Goal: Transaction & Acquisition: Download file/media

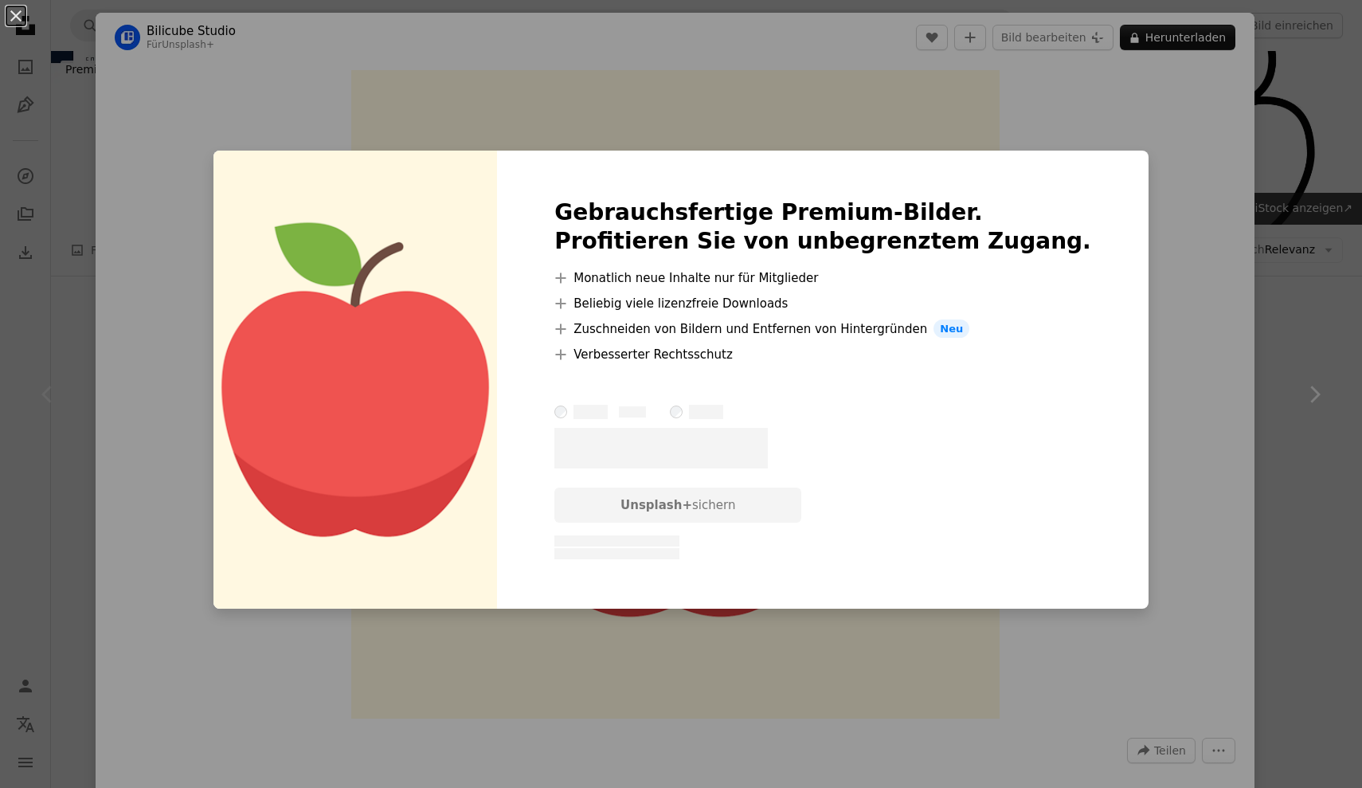
scroll to position [369, 0]
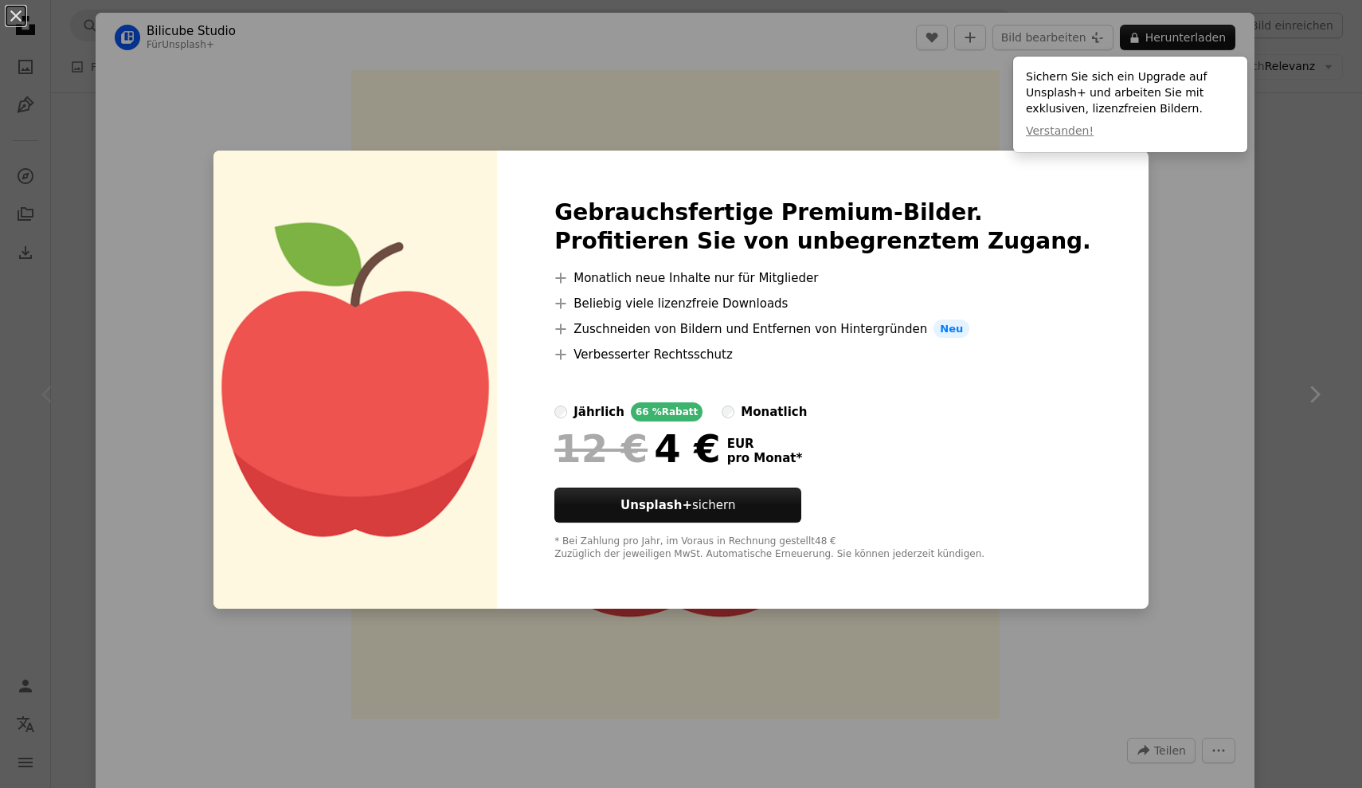
click at [1171, 237] on div "An X shape Gebrauchsfertige Premium-Bilder. Profitieren Sie von unbegrenztem Zu…" at bounding box center [681, 394] width 1362 height 788
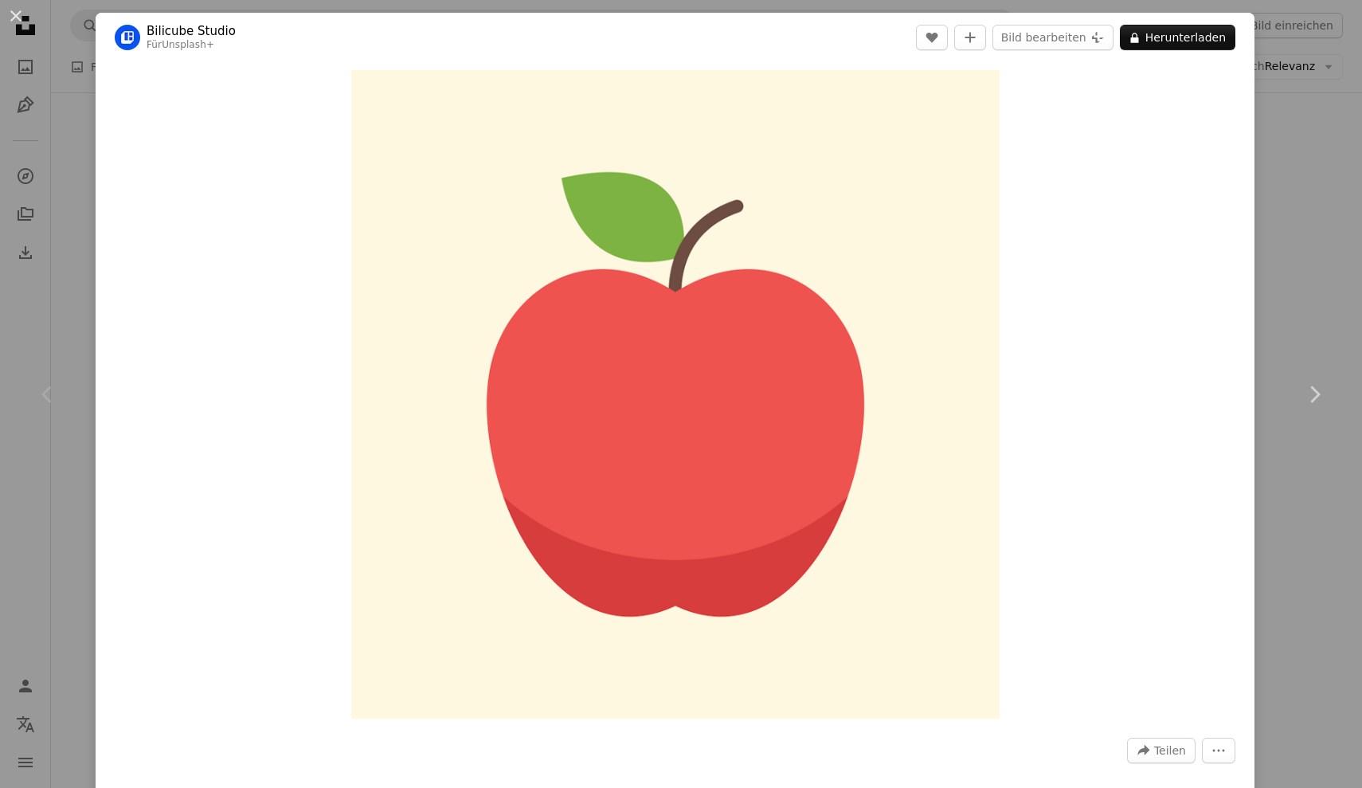
click at [1320, 126] on div "An X shape Chevron left Chevron right Bilicube Studio Für Unsplash+ A heart A p…" at bounding box center [681, 394] width 1362 height 788
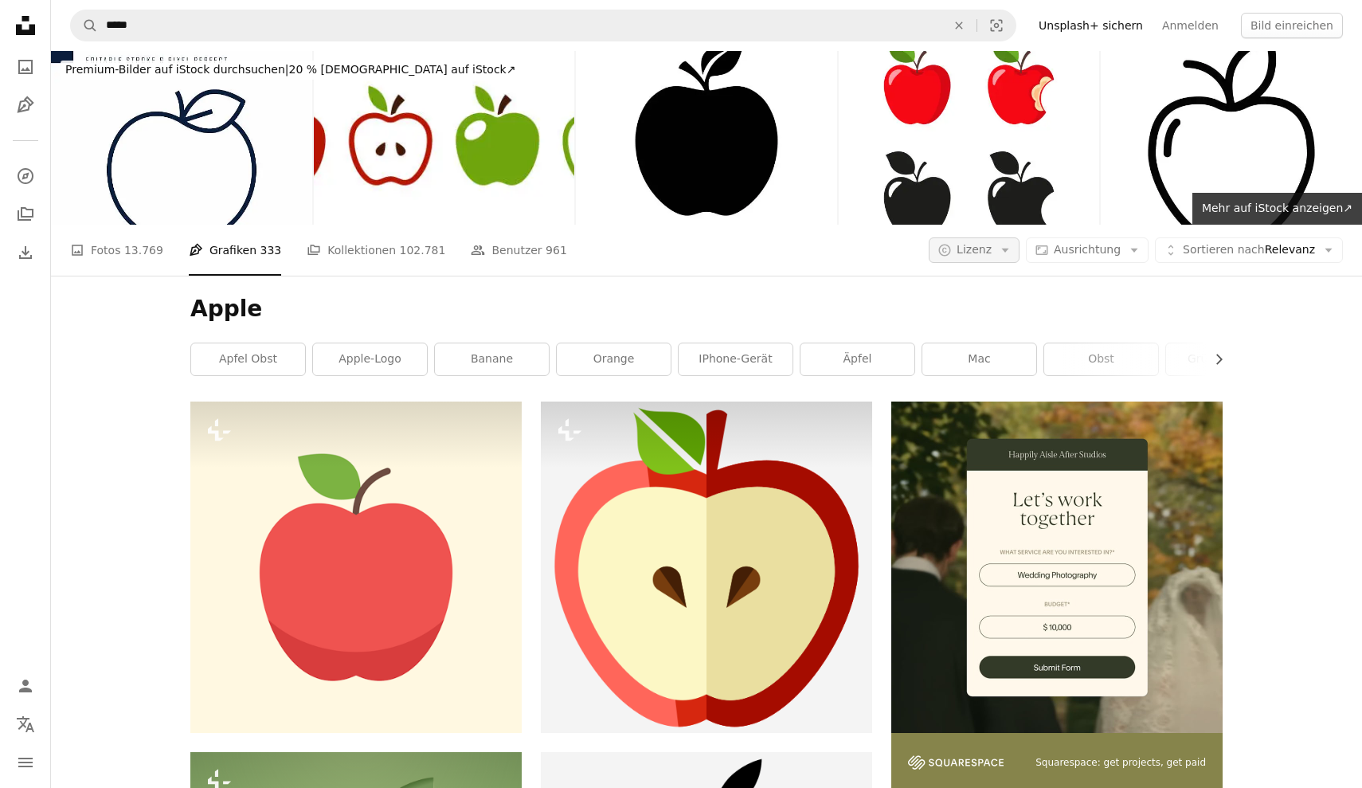
click at [992, 251] on span "Lizenz" at bounding box center [974, 249] width 35 height 13
click at [1005, 373] on span "Kostenlos" at bounding box center [1020, 378] width 97 height 16
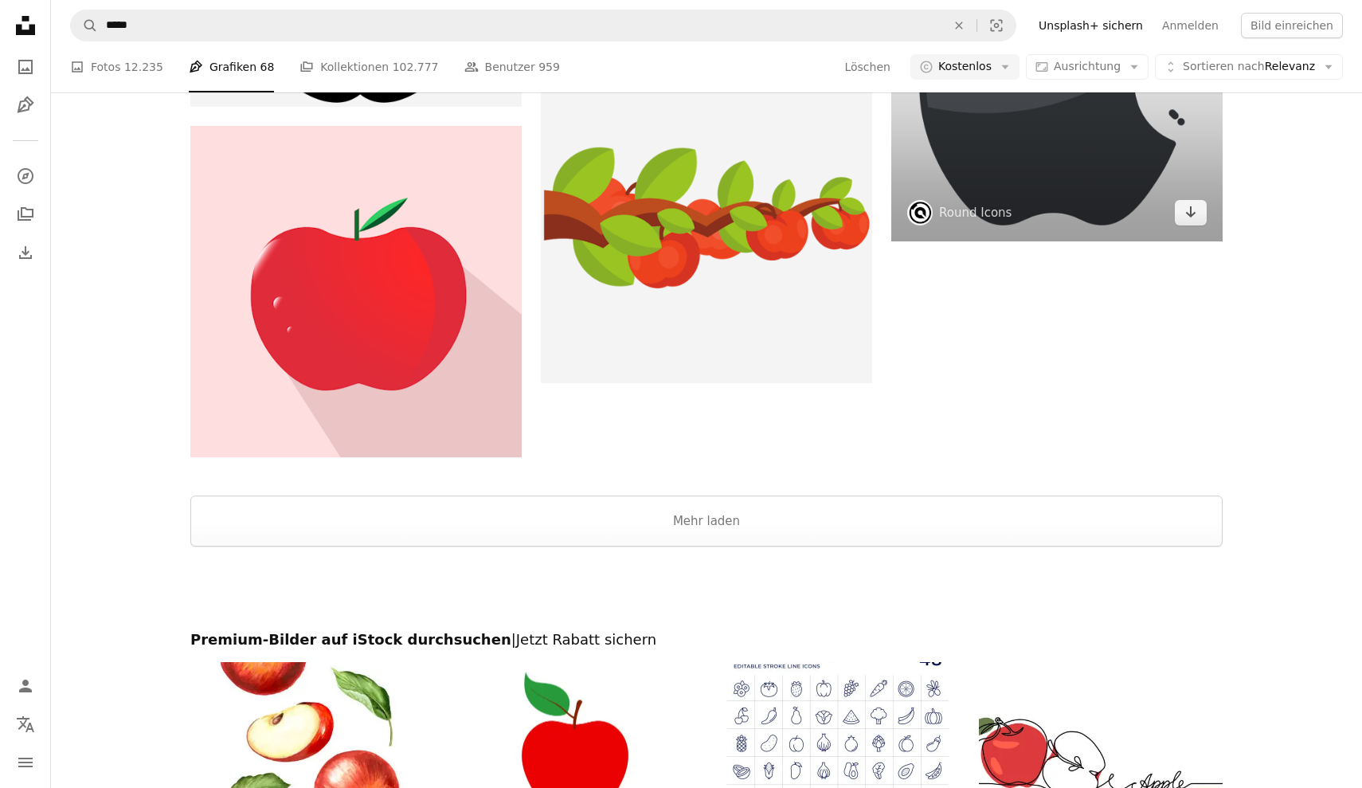
scroll to position [2433, 0]
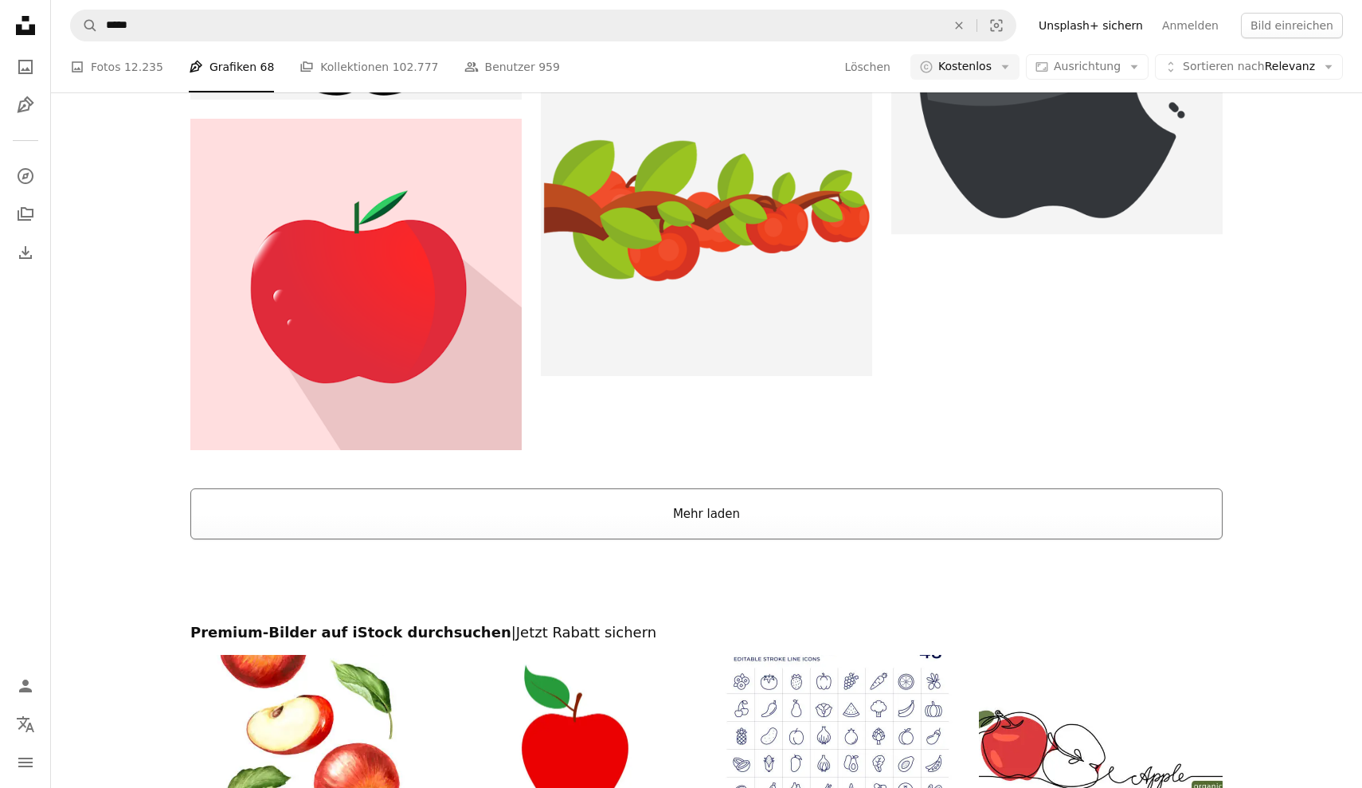
click at [734, 502] on button "Mehr laden" at bounding box center [706, 513] width 1032 height 51
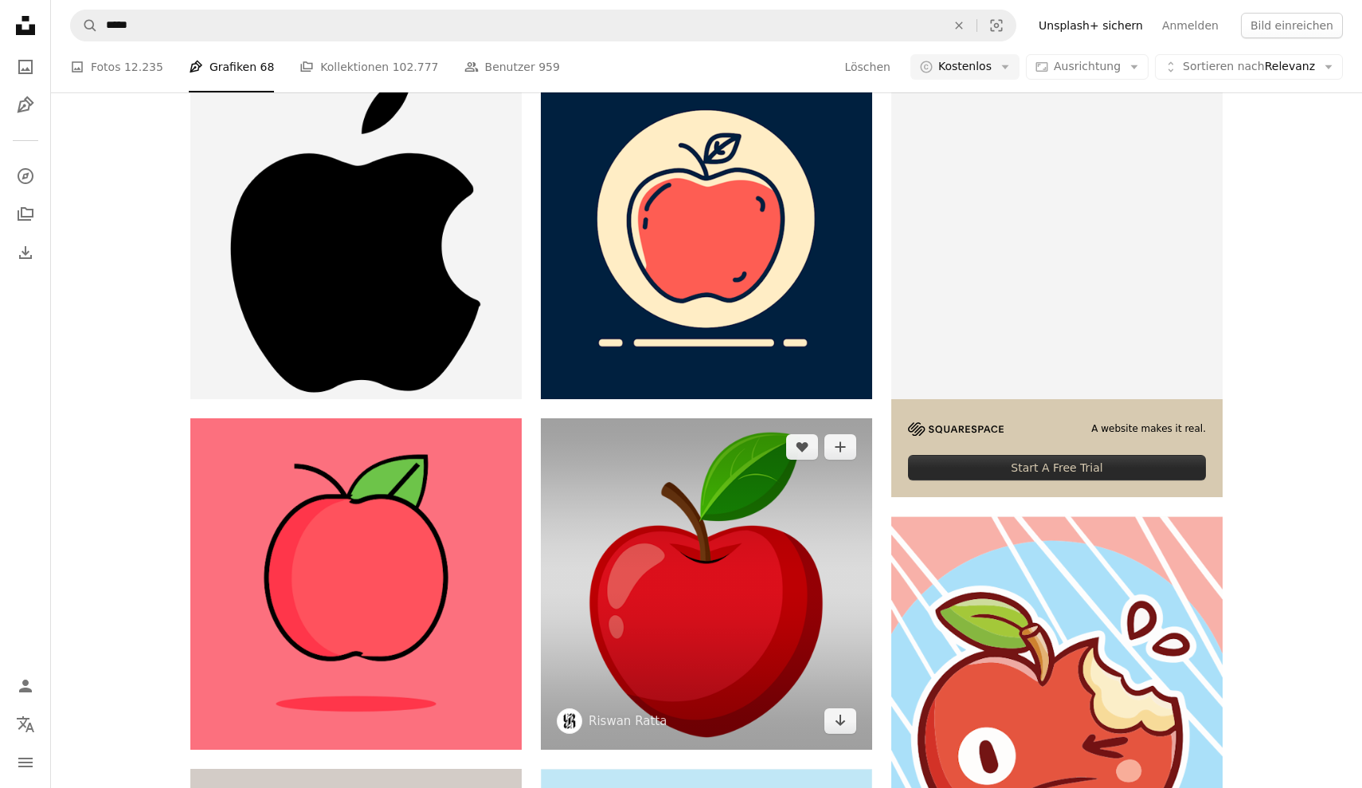
scroll to position [333, 0]
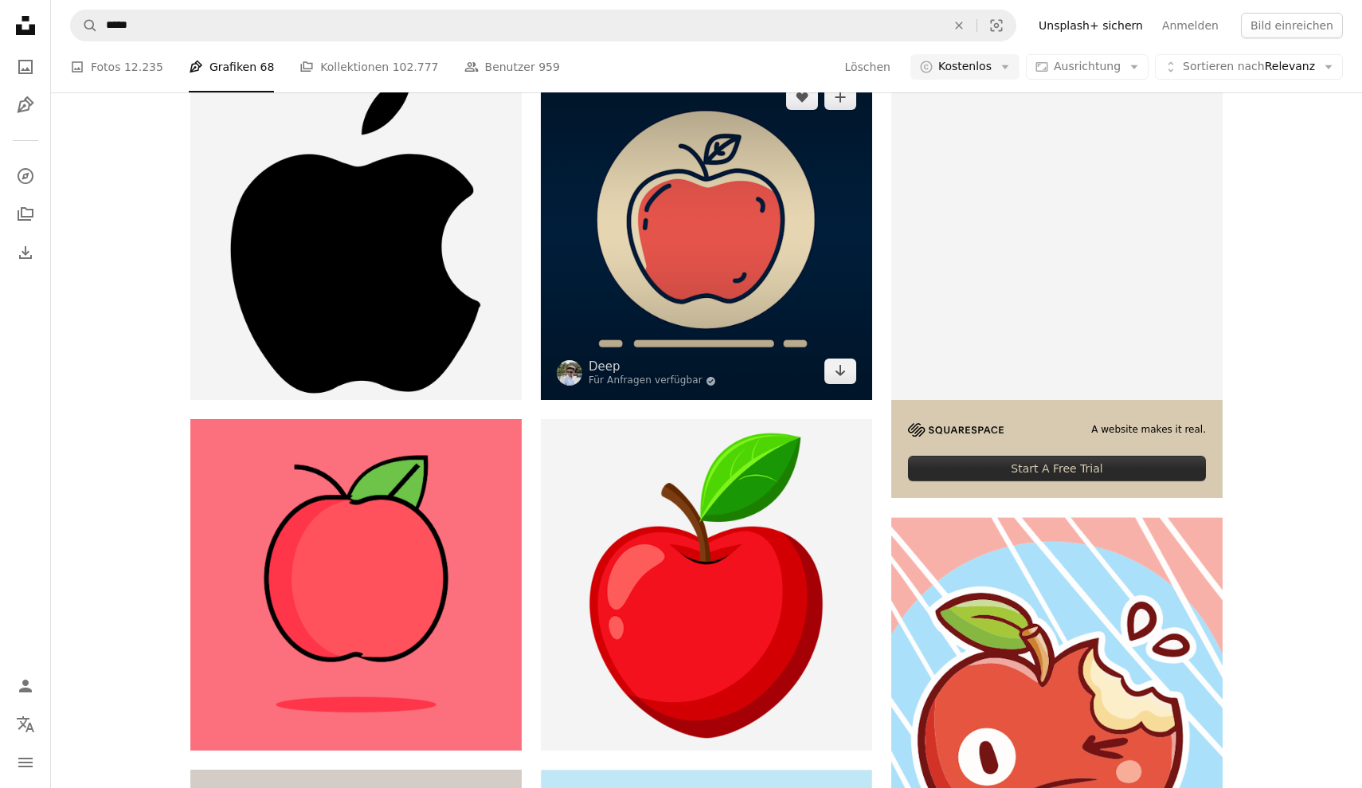
click at [736, 234] on img at bounding box center [706, 234] width 331 height 331
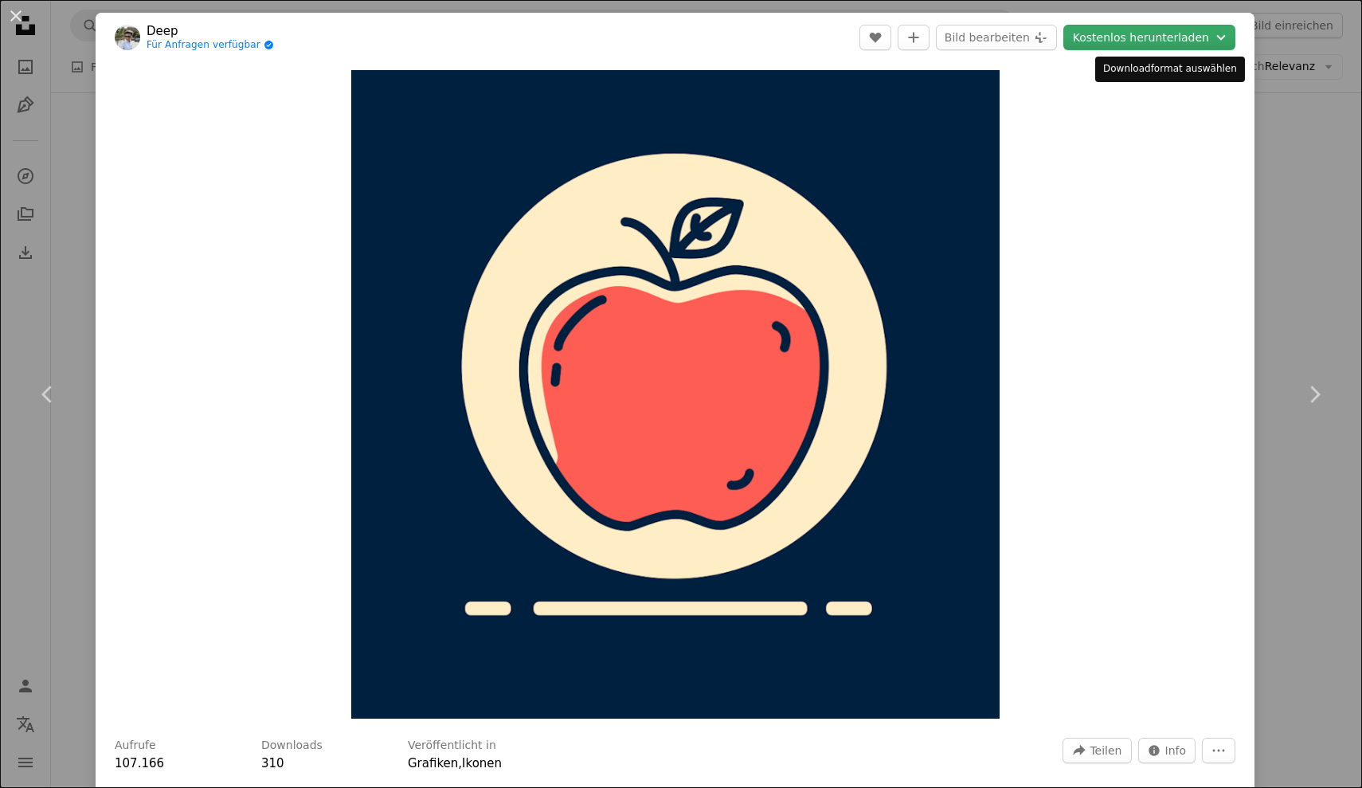
click at [1230, 33] on icon "Chevron down" at bounding box center [1221, 37] width 18 height 19
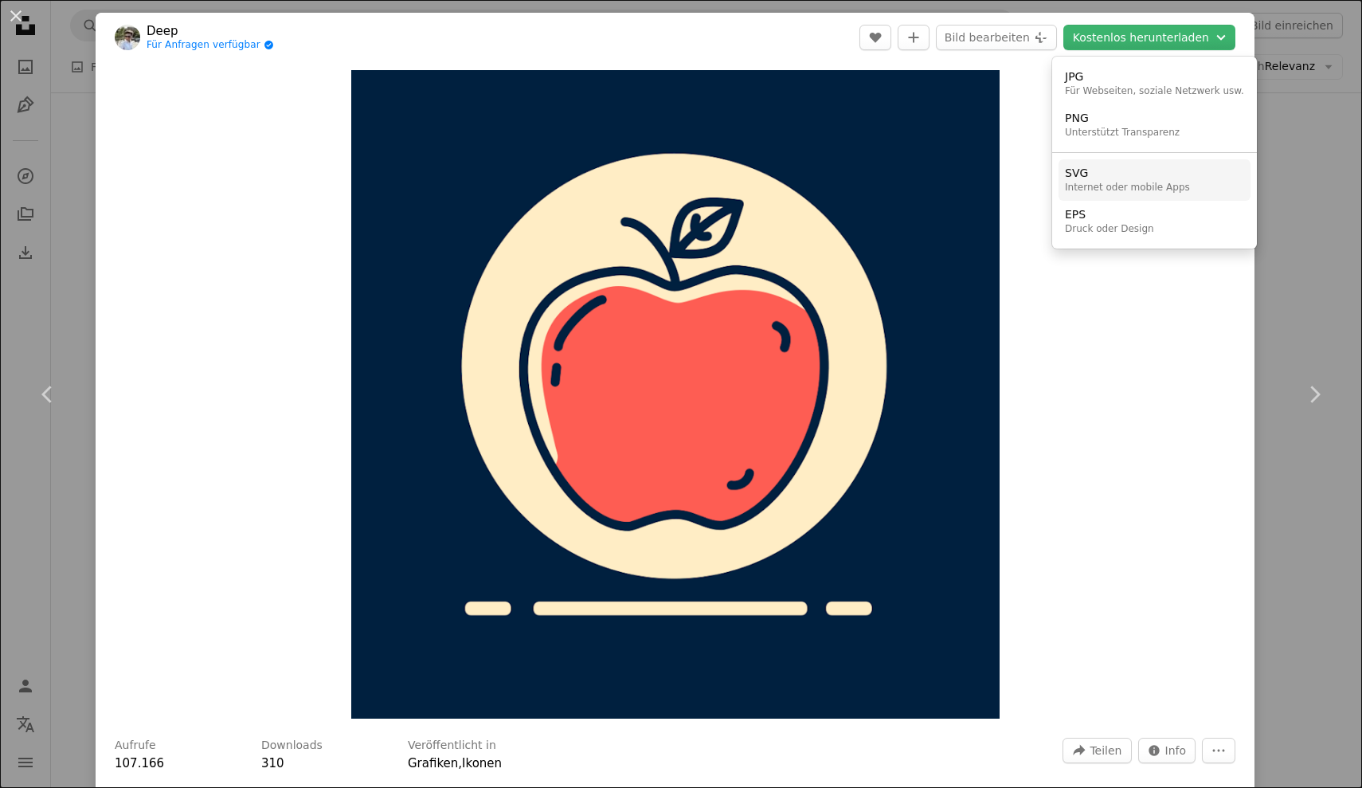
click at [1109, 185] on div "Internet oder mobile Apps" at bounding box center [1127, 188] width 125 height 13
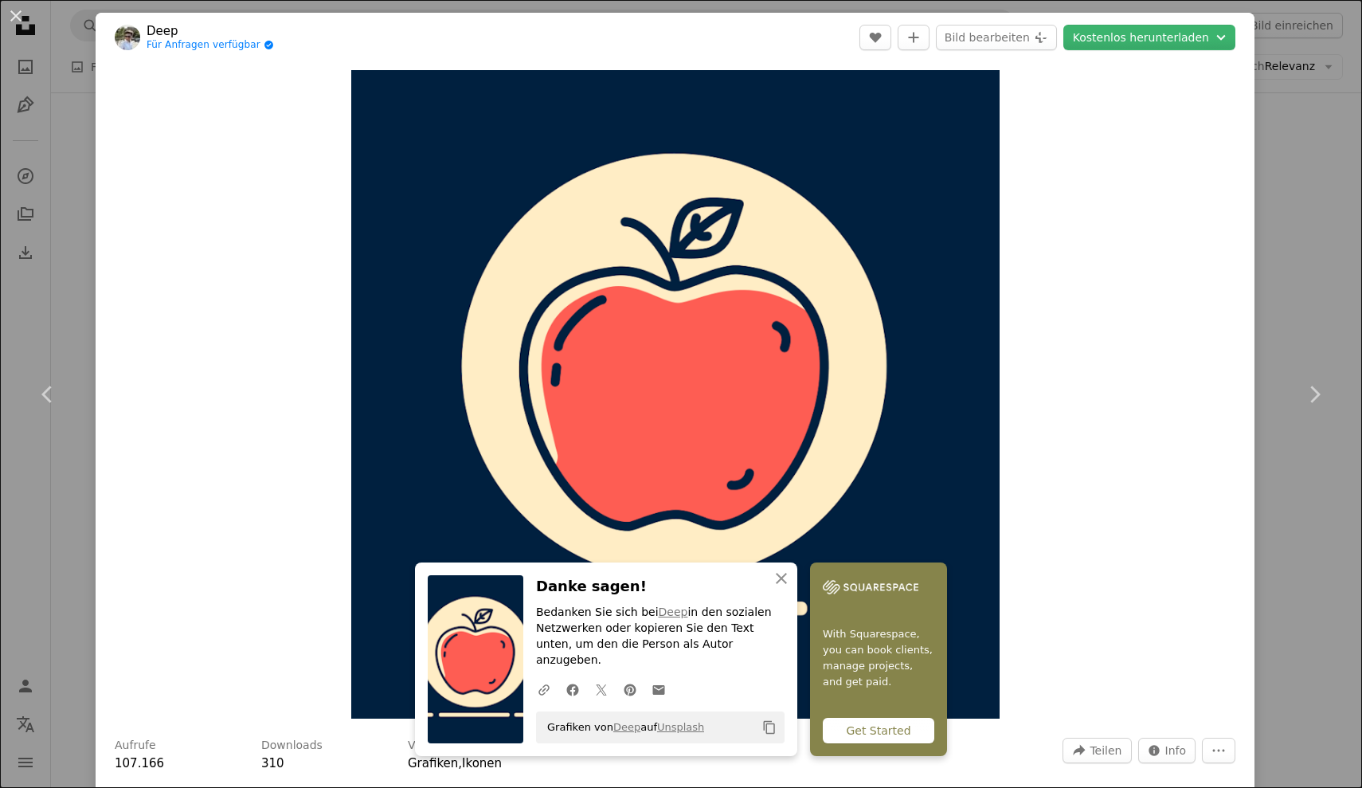
click at [1179, 381] on div "Zoom in" at bounding box center [675, 394] width 1159 height 664
